Goal: Task Accomplishment & Management: Use online tool/utility

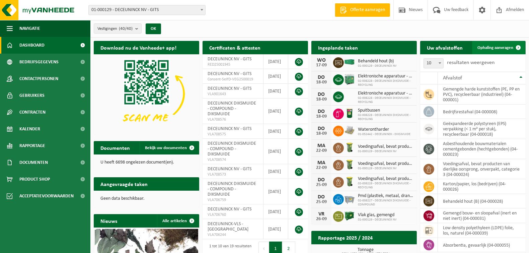
click at [498, 46] on span "Ophaling aanvragen" at bounding box center [496, 48] width 36 height 4
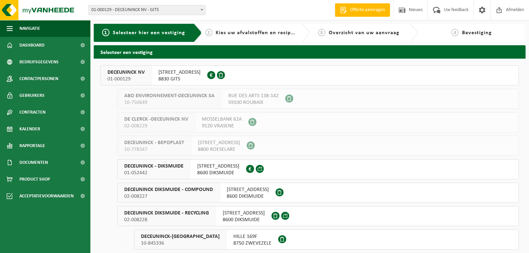
click at [133, 73] on span "DECEUNINCK NV" at bounding box center [125, 72] width 37 height 7
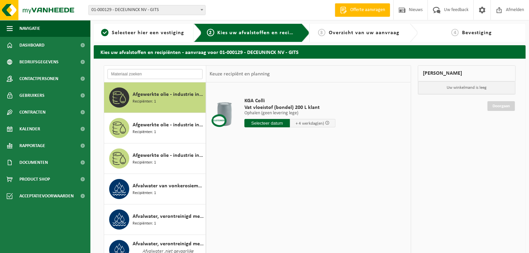
click at [141, 76] on input "text" at bounding box center [154, 74] width 95 height 10
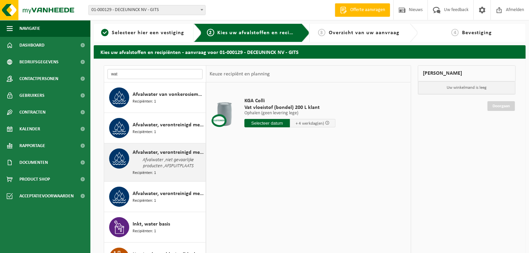
type input "wat"
click at [154, 154] on span "Afvalwater, verontreinigd met niet gevaarlijke producten" at bounding box center [168, 152] width 71 height 8
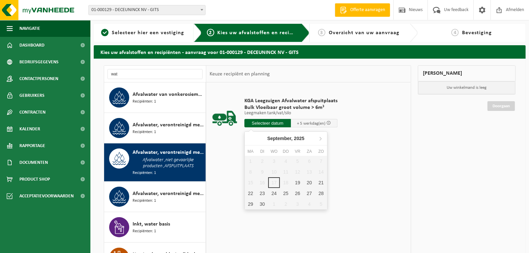
click at [269, 122] on input "text" at bounding box center [267, 123] width 47 height 8
click at [296, 183] on div "19" at bounding box center [298, 182] width 12 height 11
type input "Van 2025-09-19"
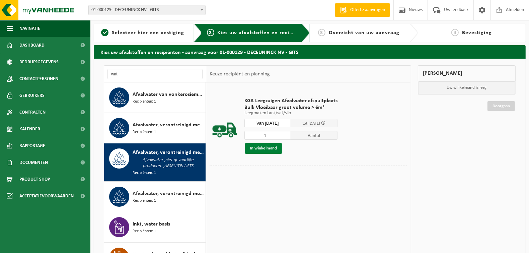
click at [264, 148] on button "In winkelmand" at bounding box center [263, 148] width 37 height 11
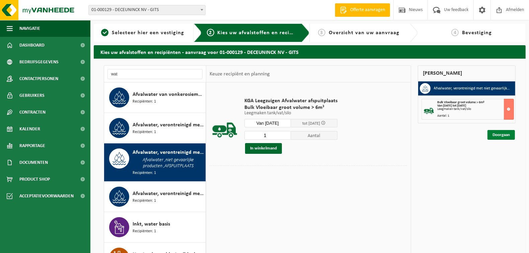
click at [498, 133] on link "Doorgaan" at bounding box center [501, 135] width 27 height 10
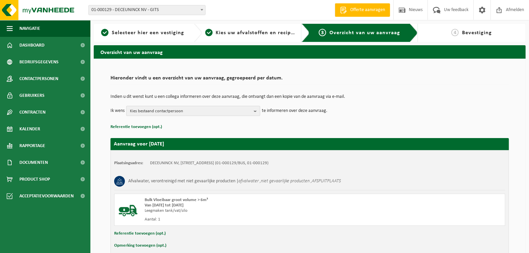
click at [252, 110] on button "Kies bestaand contactpersoon" at bounding box center [193, 111] width 134 height 10
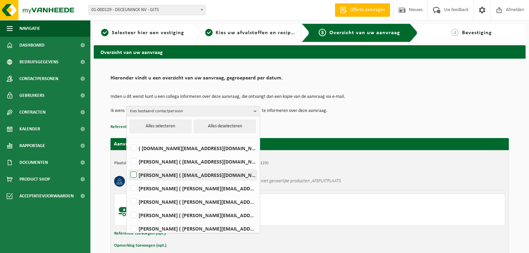
click at [136, 176] on label "LORENZO DE WISPELAERE ( lorenzo.dewispelaere@deceuninck.com )" at bounding box center [192, 175] width 127 height 10
click at [128, 166] on input "LORENZO DE WISPELAERE ( lorenzo.dewispelaere@deceuninck.com )" at bounding box center [128, 166] width 0 height 0
checkbox input "true"
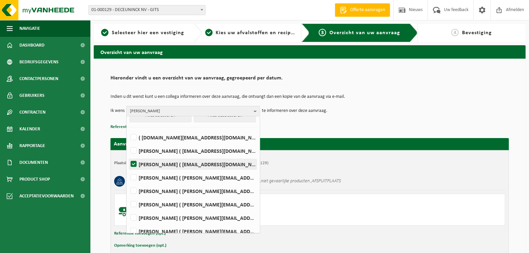
scroll to position [17, 0]
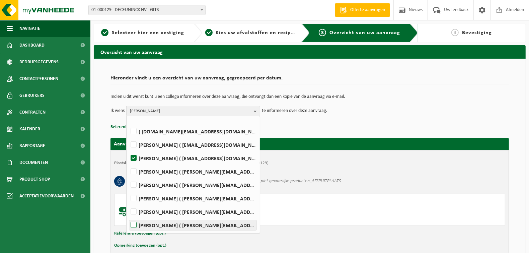
click at [137, 224] on label "PIETER VERZYCK ( pieter.verzyck@deceuninck.com )" at bounding box center [192, 225] width 127 height 10
click at [128, 217] on input "PIETER VERZYCK ( pieter.verzyck@deceuninck.com )" at bounding box center [128, 216] width 0 height 0
checkbox input "true"
click at [428, 129] on p "Referentie toevoegen (opt.)" at bounding box center [310, 127] width 399 height 9
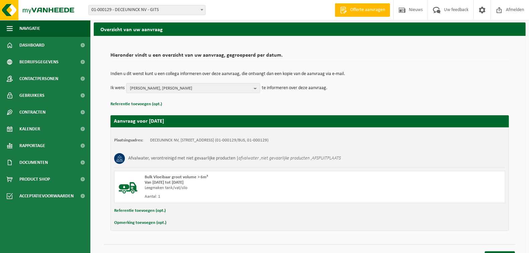
scroll to position [33, 0]
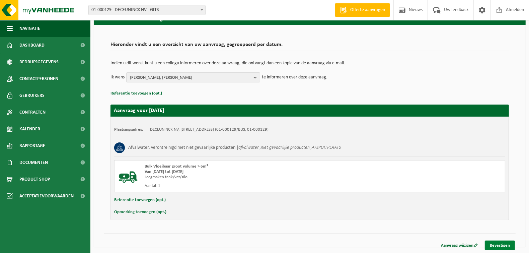
click at [500, 246] on link "Bevestigen" at bounding box center [500, 245] width 30 height 10
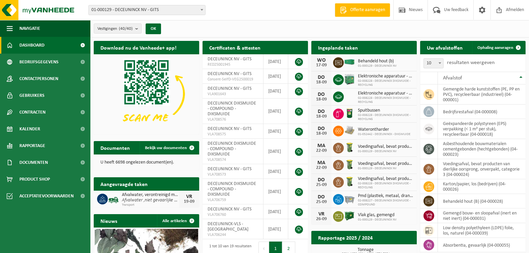
click at [387, 59] on span "Bekijk uw kalender" at bounding box center [387, 61] width 34 height 4
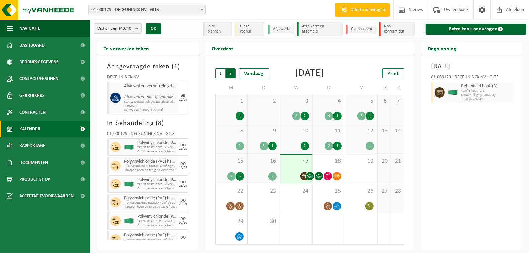
click at [217, 75] on span "Vorige" at bounding box center [220, 73] width 10 height 10
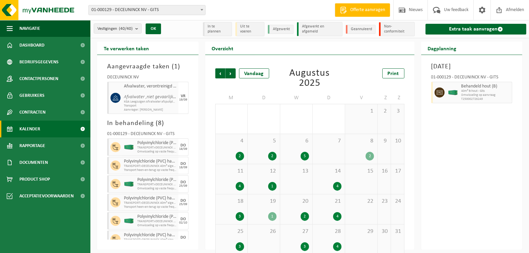
click at [217, 75] on span "Vorige" at bounding box center [220, 73] width 10 height 10
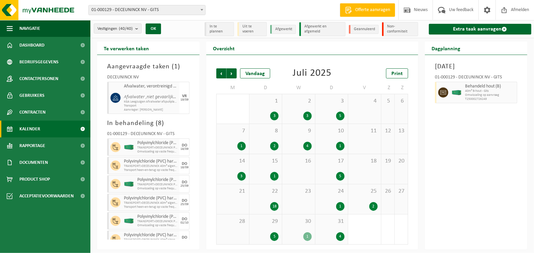
click at [272, 234] on div "5" at bounding box center [274, 236] width 8 height 9
